Goal: Task Accomplishment & Management: Manage account settings

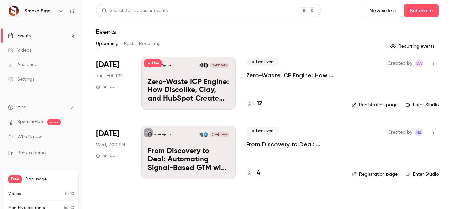
click at [241, 156] on li "Aug 27 Wed, 7:00 PM 30 min Smoke Signals AI Aug 27, 7:00 PM From Discovery to D…" at bounding box center [267, 152] width 343 height 69
click at [212, 149] on p "From Discovery to Deal: Automating Signal-Based GTM with Fathom + HubSpot" at bounding box center [189, 159] width 82 height 25
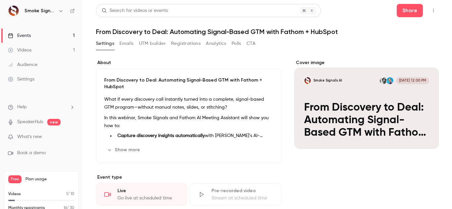
click at [25, 33] on div "Events" at bounding box center [19, 35] width 23 height 7
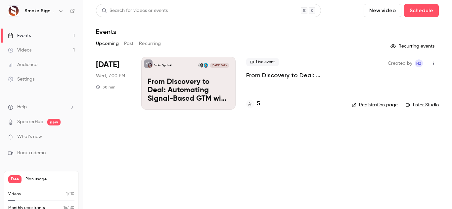
click at [227, 84] on p "From Discovery to Deal: Automating Signal-Based GTM with Fathom + HubSpot" at bounding box center [189, 90] width 82 height 25
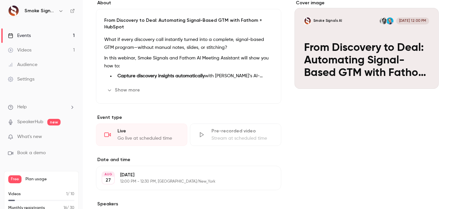
scroll to position [62, 0]
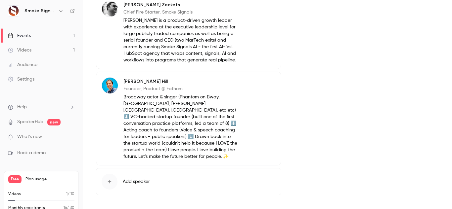
scroll to position [309, 0]
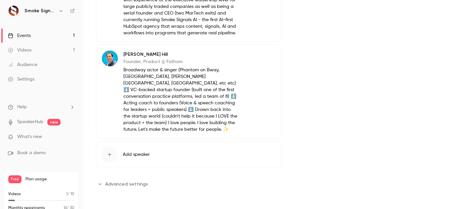
click at [39, 35] on link "Events 1" at bounding box center [41, 35] width 83 height 15
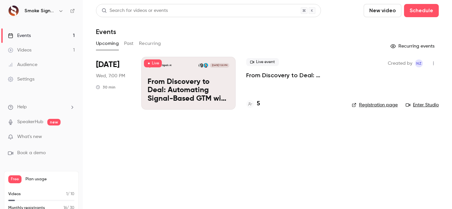
click at [152, 65] on span "Live" at bounding box center [153, 64] width 18 height 8
click at [172, 79] on p "From Discovery to Deal: Automating Signal-Based GTM with Fathom + HubSpot" at bounding box center [189, 90] width 82 height 25
click at [407, 109] on div "Created by NZ Registration page Enter Studio" at bounding box center [395, 83] width 87 height 53
click at [262, 62] on span "Live event" at bounding box center [262, 62] width 33 height 8
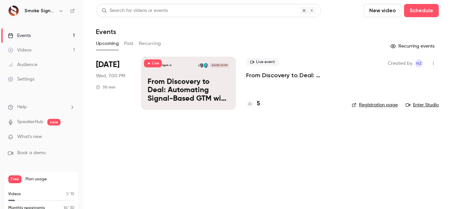
click at [212, 89] on p "From Discovery to Deal: Automating Signal-Based GTM with Fathom + HubSpot" at bounding box center [189, 90] width 82 height 25
click at [428, 60] on button "button" at bounding box center [433, 63] width 11 height 11
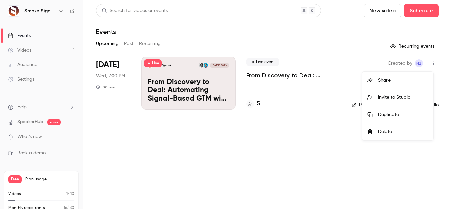
click at [234, 86] on div at bounding box center [226, 104] width 452 height 209
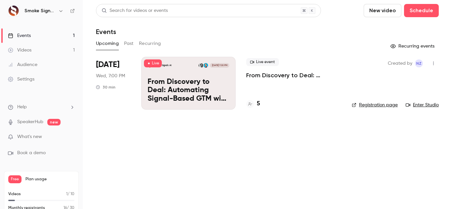
click at [207, 81] on p "From Discovery to Deal: Automating Signal-Based GTM with Fathom + HubSpot" at bounding box center [189, 90] width 82 height 25
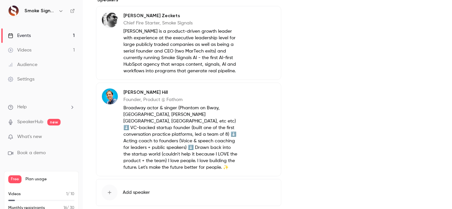
scroll to position [309, 0]
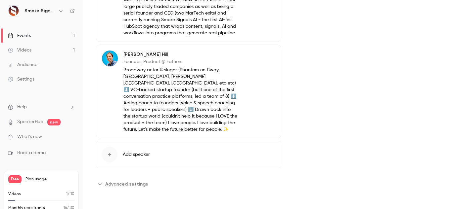
click at [116, 184] on span "Advanced settings" at bounding box center [126, 184] width 43 height 7
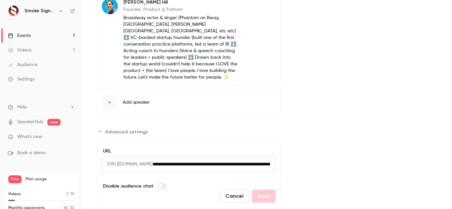
scroll to position [354, 0]
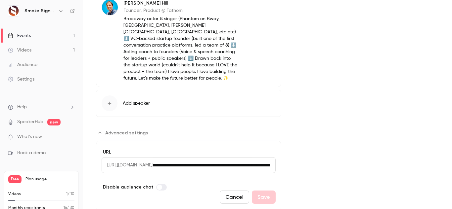
click at [152, 173] on span "[URL][DOMAIN_NAME]" at bounding box center [127, 165] width 51 height 16
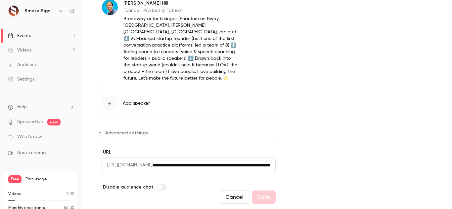
click at [152, 173] on span "[URL][DOMAIN_NAME]" at bounding box center [127, 165] width 51 height 16
click at [220, 172] on input "**********" at bounding box center [213, 165] width 123 height 16
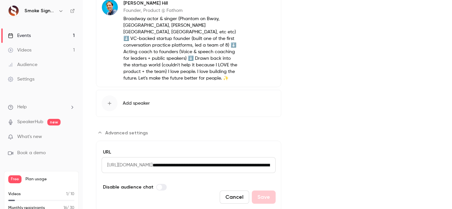
click at [220, 172] on input "**********" at bounding box center [213, 165] width 123 height 16
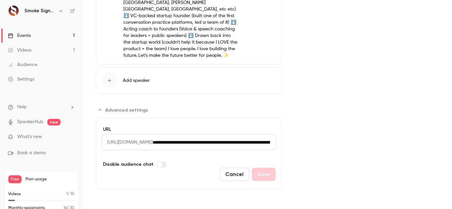
click at [267, 144] on input "**********" at bounding box center [213, 143] width 123 height 16
click at [108, 143] on span "[URL][DOMAIN_NAME]" at bounding box center [127, 143] width 51 height 16
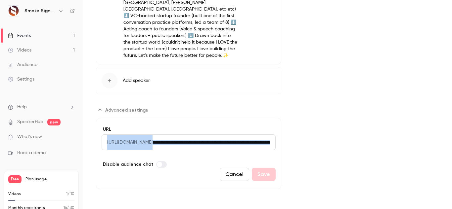
drag, startPoint x: 108, startPoint y: 143, endPoint x: 277, endPoint y: 141, distance: 169.0
click at [262, 141] on input "**********" at bounding box center [213, 143] width 123 height 16
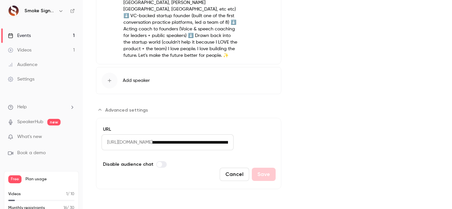
scroll to position [0, 0]
click at [48, 36] on link "Events 1" at bounding box center [41, 35] width 83 height 15
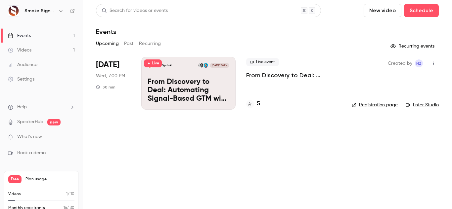
click at [431, 64] on icon "button" at bounding box center [433, 63] width 5 height 5
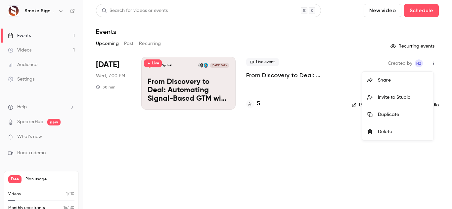
click at [147, 63] on div at bounding box center [226, 104] width 452 height 209
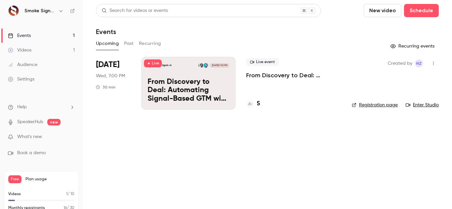
click at [147, 63] on icon at bounding box center [149, 64] width 4 height 4
click at [286, 88] on div "Live event From Discovery to Deal: Automating Signal-Based GTM with Fathom + Hu…" at bounding box center [293, 83] width 95 height 53
click at [214, 86] on p "From Discovery to Deal: Automating Signal-Based GTM with Fathom + HubSpot" at bounding box center [189, 90] width 82 height 25
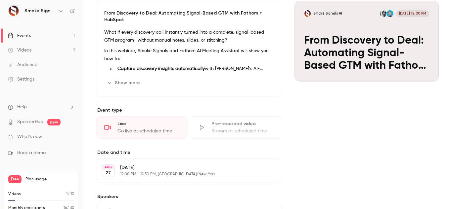
scroll to position [63, 0]
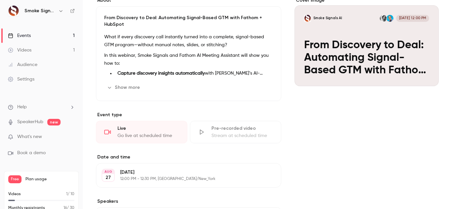
click at [125, 88] on button "Show more" at bounding box center [124, 87] width 40 height 11
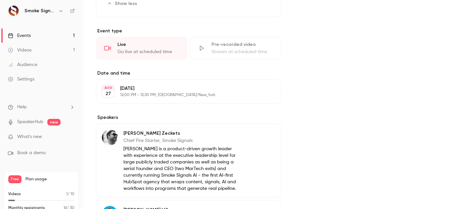
scroll to position [232, 0]
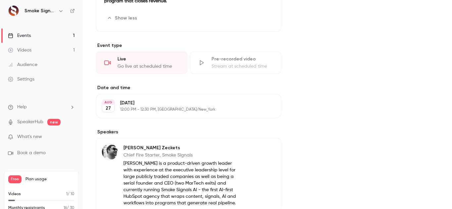
click at [51, 35] on link "Events 1" at bounding box center [41, 35] width 83 height 15
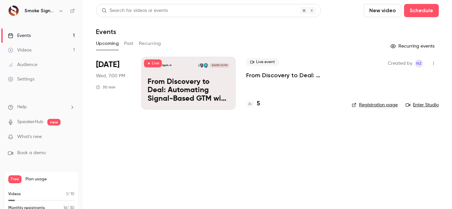
click at [53, 49] on link "Videos 1" at bounding box center [41, 50] width 83 height 15
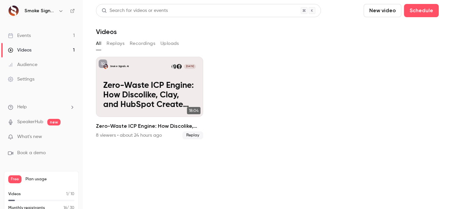
click at [46, 35] on link "Events 1" at bounding box center [41, 35] width 83 height 15
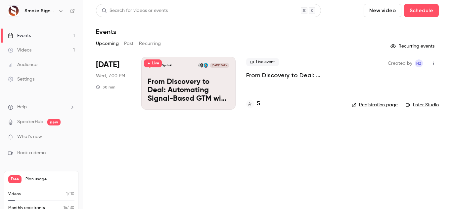
click at [171, 76] on div "Smoke Signals AI [DATE] 7:00 PM From Discovery to Deal: Automating Signal-Based…" at bounding box center [188, 83] width 94 height 53
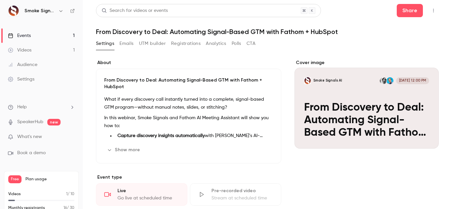
click at [346, 78] on div "Cover image" at bounding box center [366, 104] width 144 height 89
click at [0, 0] on input "Smoke Signals AI [DATE] 12:00 PM From Discovery to Deal: Automating Signal-Base…" at bounding box center [0, 0] width 0 height 0
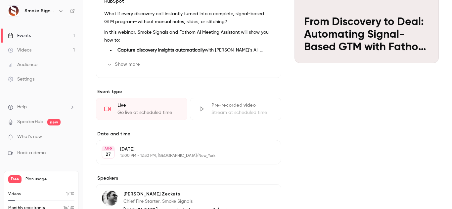
scroll to position [86, 0]
click at [142, 109] on div "Go live at scheduled time" at bounding box center [148, 112] width 62 height 7
click at [106, 108] on icon at bounding box center [107, 109] width 7 height 7
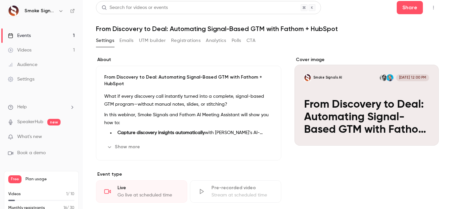
scroll to position [0, 0]
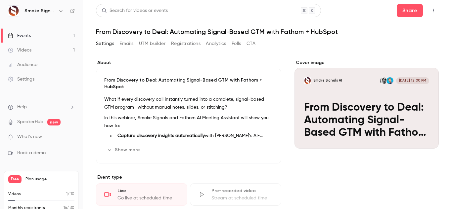
click at [38, 37] on link "Events 1" at bounding box center [41, 35] width 83 height 15
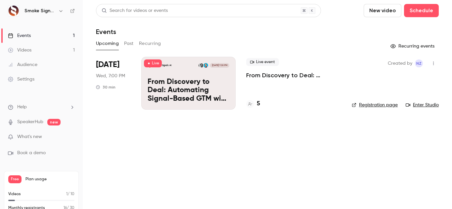
click at [76, 21] on nav "Smoke Signals AI Events 1 Videos 1 Audience Settings Help SpeakerHub new What's…" at bounding box center [41, 104] width 83 height 209
click at [29, 66] on div "Audience" at bounding box center [22, 65] width 29 height 7
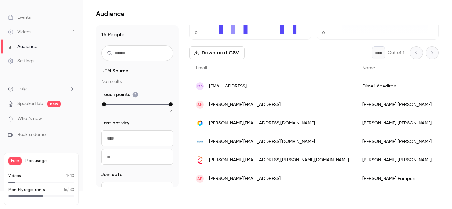
click at [23, 15] on div "Events" at bounding box center [19, 17] width 23 height 7
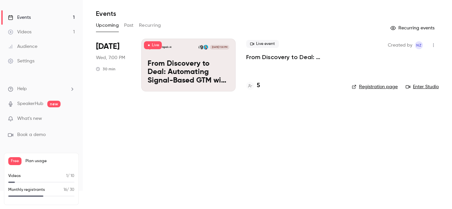
click at [369, 86] on link "Registration page" at bounding box center [375, 87] width 46 height 7
